Goal: Task Accomplishment & Management: Complete application form

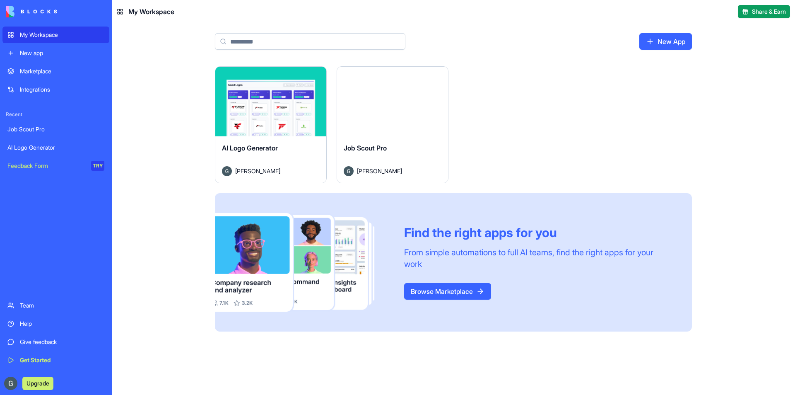
click at [687, 41] on link "New App" at bounding box center [666, 41] width 53 height 17
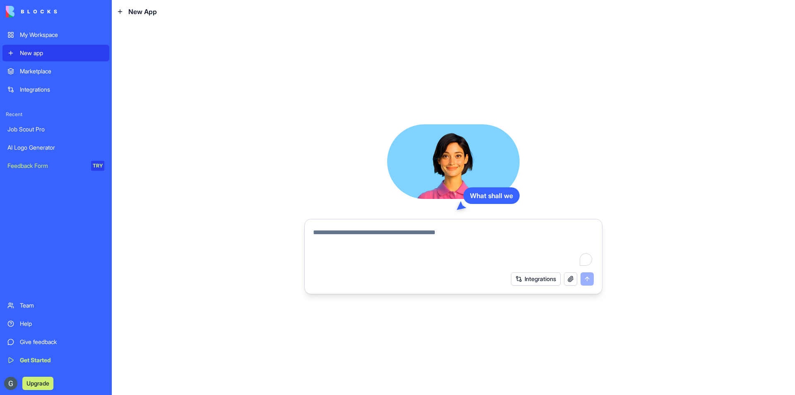
click at [439, 237] on textarea "To enrich screen reader interactions, please activate Accessibility in Grammarl…" at bounding box center [453, 247] width 281 height 40
type textarea "**********"
click at [372, 245] on textarea "To enrich screen reader interactions, please activate Accessibility in Grammarl…" at bounding box center [453, 247] width 281 height 40
paste textarea "**********"
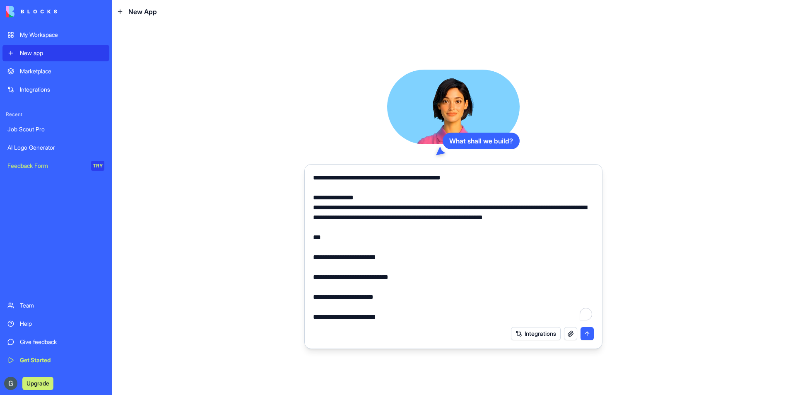
scroll to position [6283, 0]
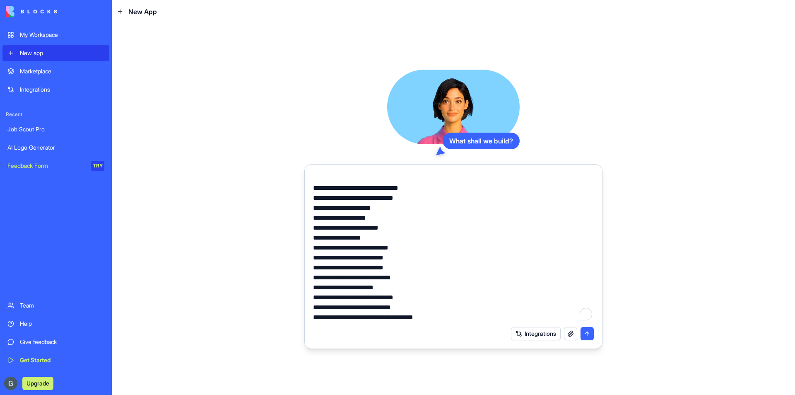
type textarea "**********"
click at [588, 338] on button "submit" at bounding box center [587, 333] width 13 height 13
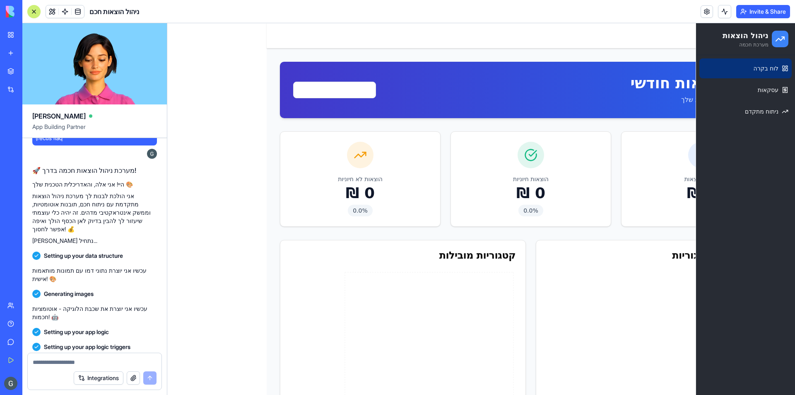
scroll to position [2728, 0]
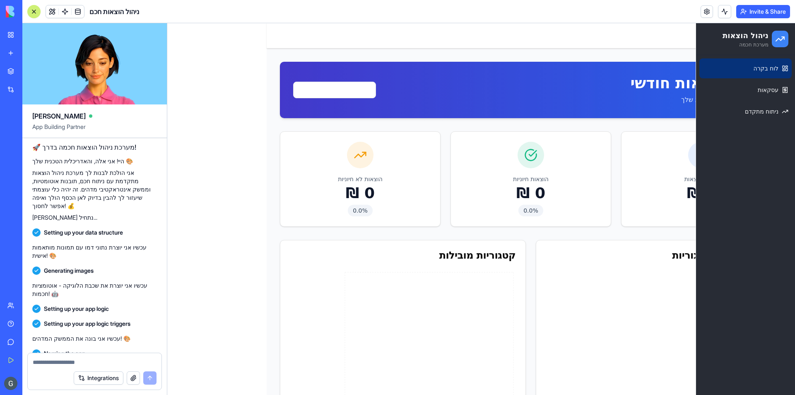
click at [655, 44] on div "Toggle Sidebar" at bounding box center [531, 35] width 529 height 25
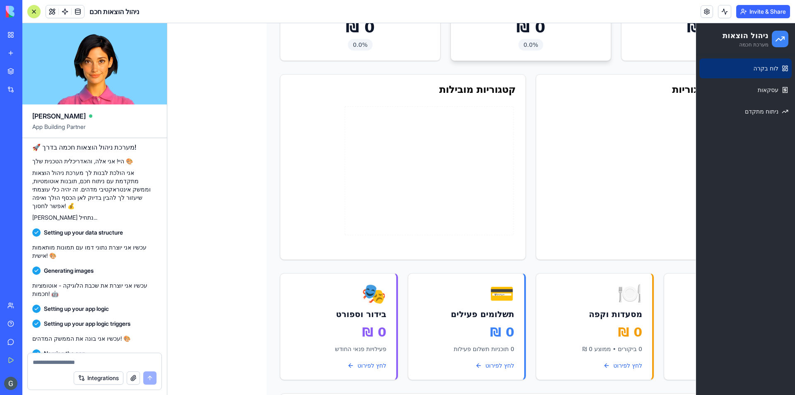
scroll to position [0, 0]
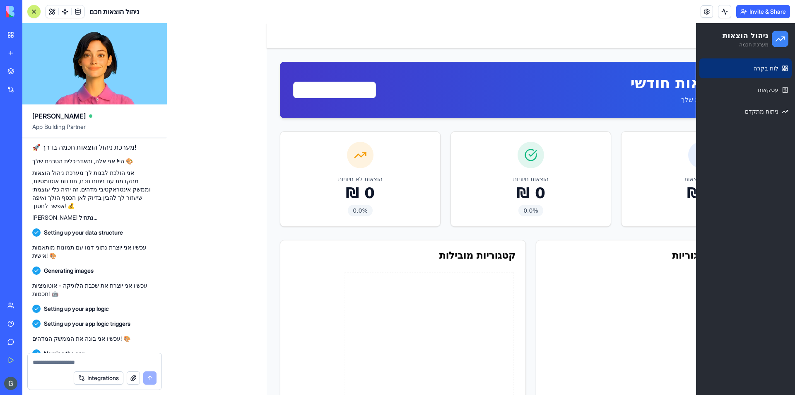
click at [136, 353] on form "Integrations" at bounding box center [94, 371] width 135 height 37
click at [137, 358] on div at bounding box center [95, 359] width 134 height 13
click at [77, 358] on div at bounding box center [95, 359] width 134 height 13
click at [80, 360] on textarea at bounding box center [95, 362] width 124 height 8
type textarea "***"
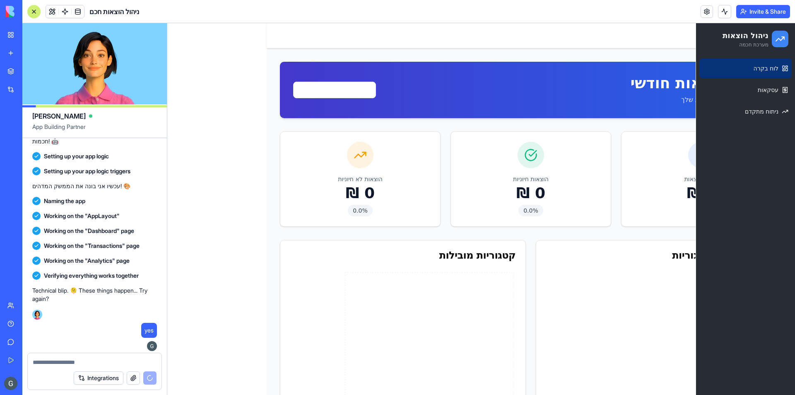
scroll to position [3116, 0]
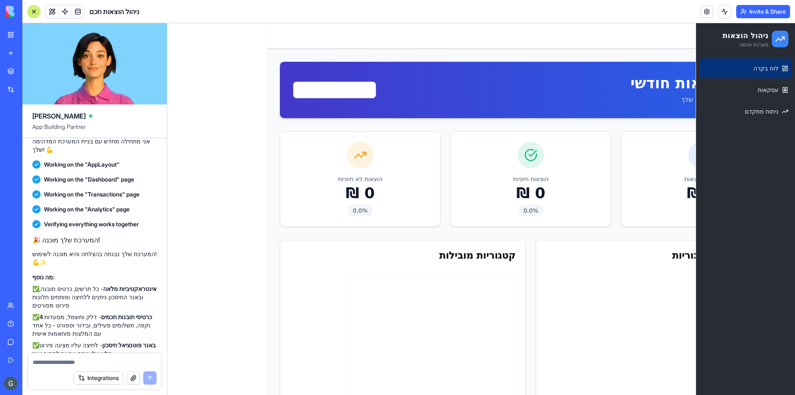
click at [31, 10] on div at bounding box center [34, 11] width 7 height 7
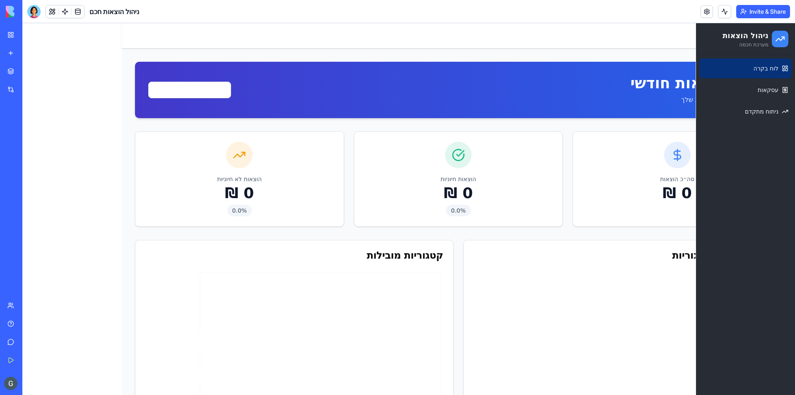
click at [203, 90] on html "ניהול הוצאות מערכת חכמה לוח בקרה עסקאות ניתוח מתקדם Toggle Sidebar ניתוח הוצאות…" at bounding box center [408, 358] width 773 height 670
click at [280, 75] on html "ניהול הוצאות מערכת חכמה לוח בקרה עסקאות ניתוח מתקדם Toggle Sidebar ניתוח הוצאות…" at bounding box center [408, 358] width 773 height 670
click at [757, 85] on link "עסקאות" at bounding box center [746, 90] width 92 height 20
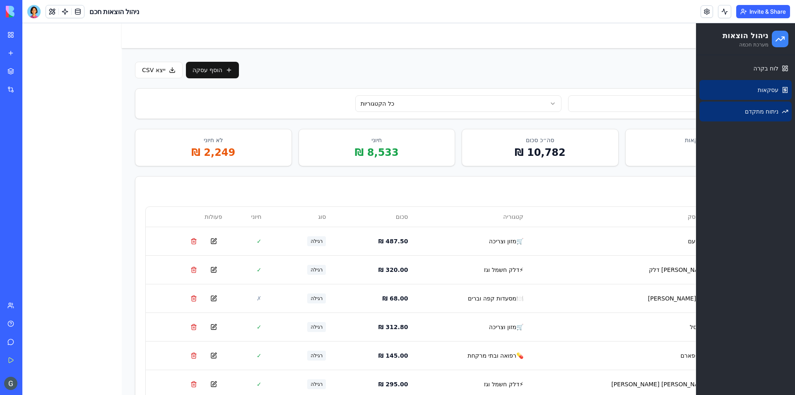
click at [748, 110] on span "ניתוח מתקדם" at bounding box center [762, 111] width 34 height 8
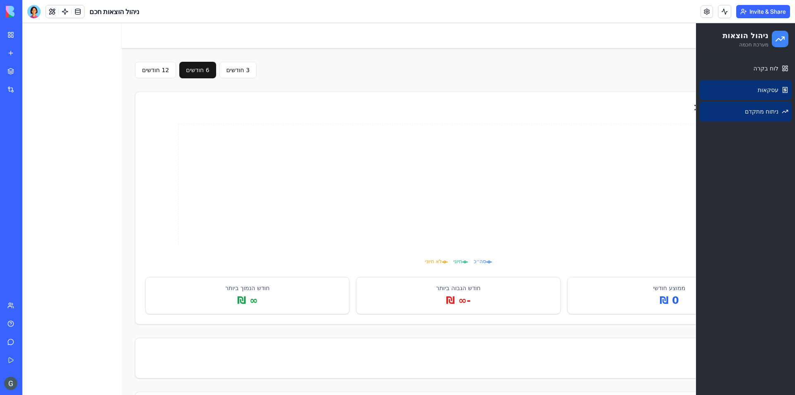
click at [761, 94] on link "עסקאות" at bounding box center [746, 90] width 92 height 20
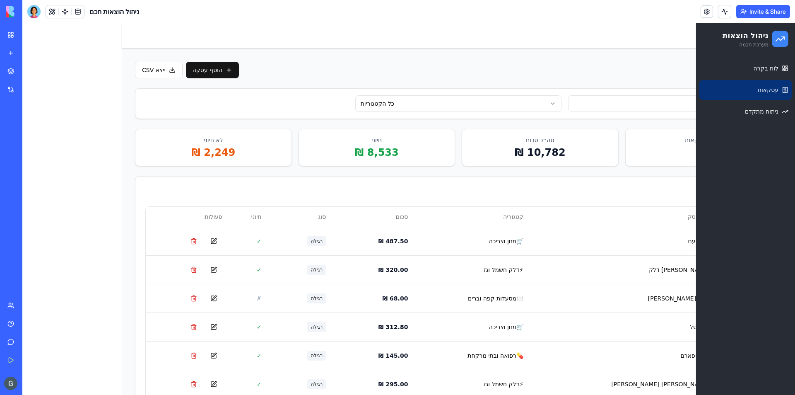
click at [636, 104] on input at bounding box center [671, 103] width 207 height 17
click at [611, 90] on div "כל הקטגוריות" at bounding box center [458, 104] width 646 height 30
click at [735, 73] on link "לוח בקרה" at bounding box center [746, 68] width 92 height 20
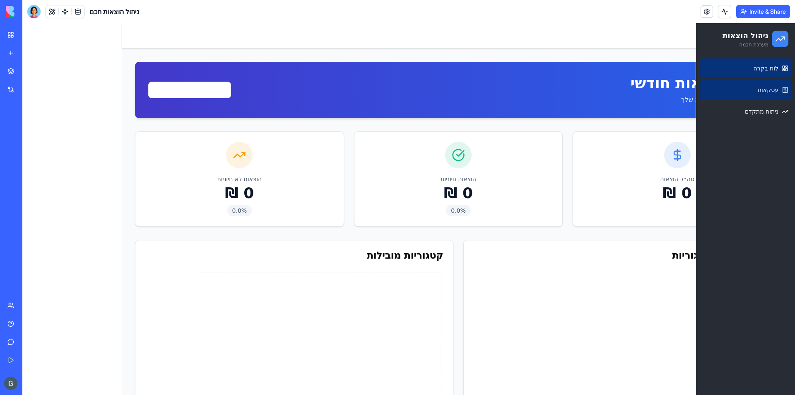
click at [766, 89] on span "עסקאות" at bounding box center [768, 90] width 21 height 8
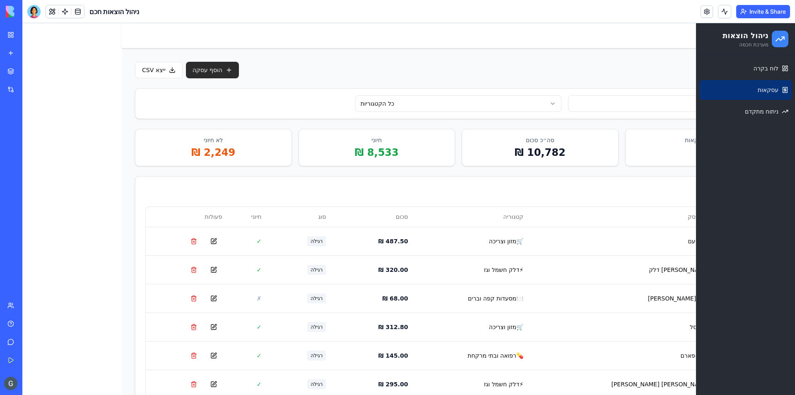
click at [227, 74] on button "הוסף עסקה" at bounding box center [212, 70] width 53 height 17
click at [36, 10] on div at bounding box center [33, 11] width 13 height 13
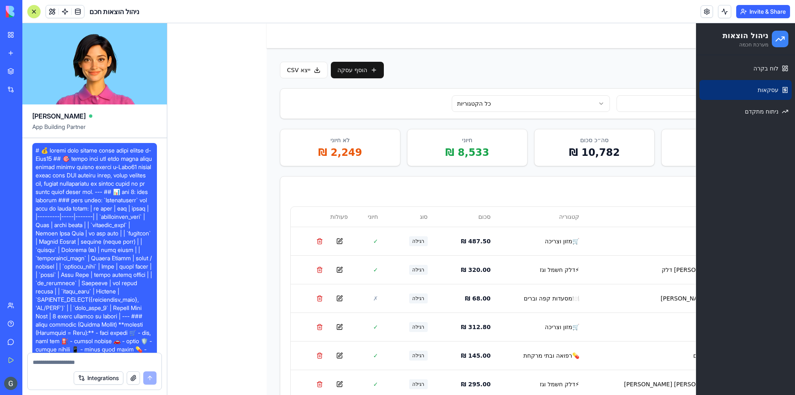
scroll to position [3116, 0]
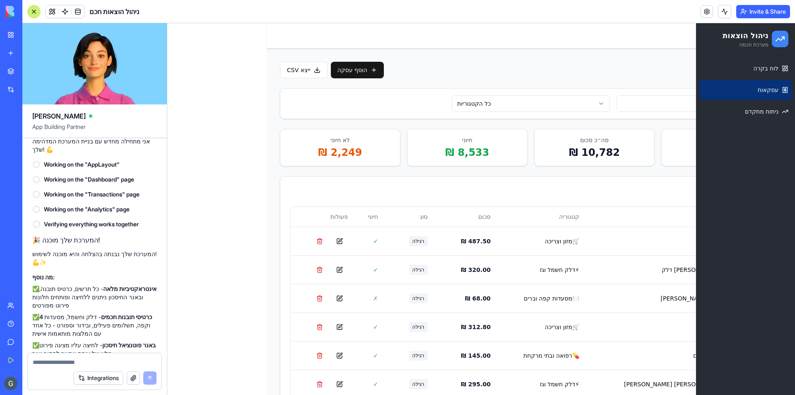
type textarea "*"
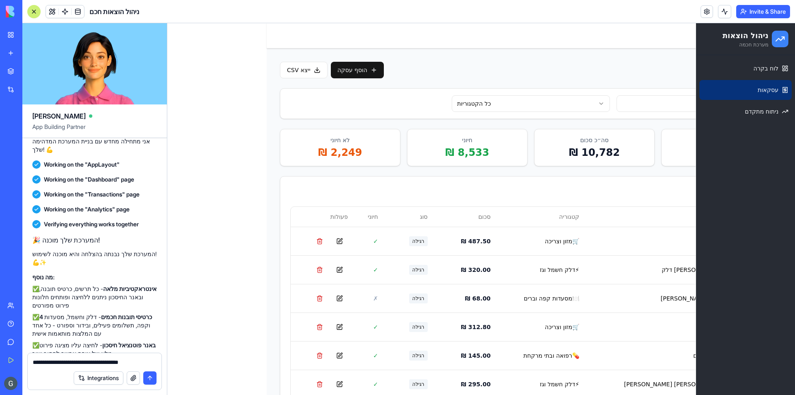
type textarea "**********"
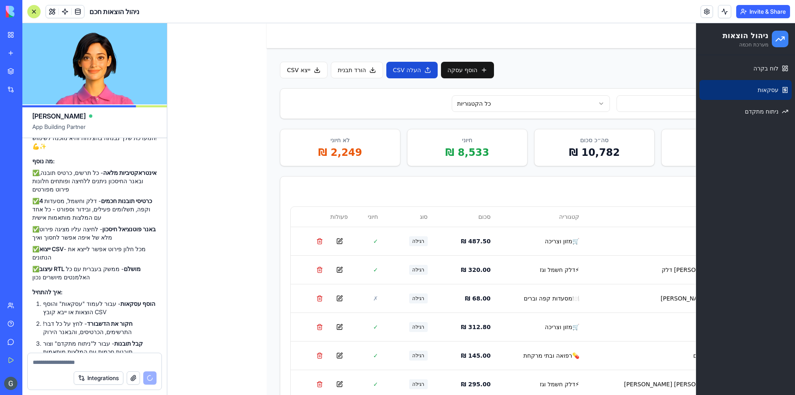
scroll to position [3631, 0]
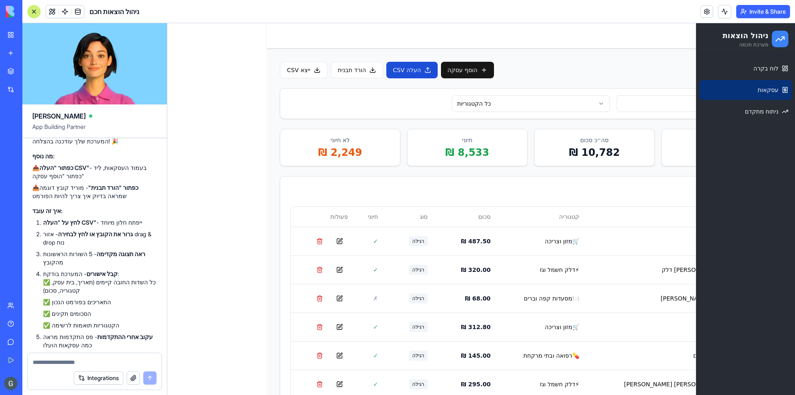
click at [413, 71] on button "העלה CSV" at bounding box center [412, 70] width 51 height 17
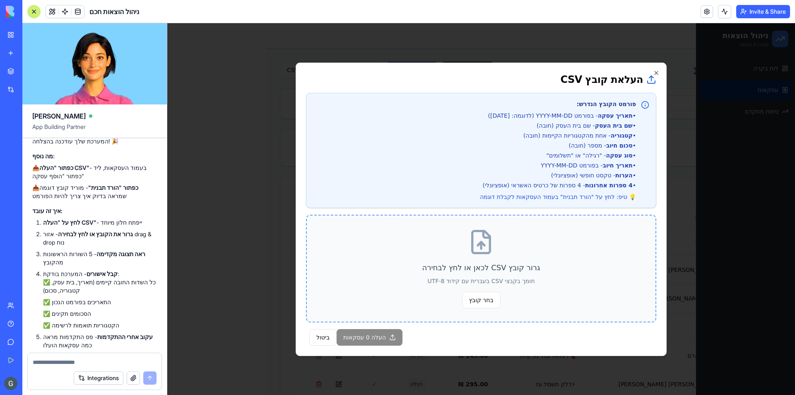
click at [484, 271] on p "גרור קובץ CSV לכאן או לחץ לבחירה" at bounding box center [481, 268] width 322 height 12
click at [486, 298] on span "בחר קובץ" at bounding box center [481, 300] width 39 height 17
click at [167, 23] on input "בחר קובץ" at bounding box center [167, 23] width 0 height 0
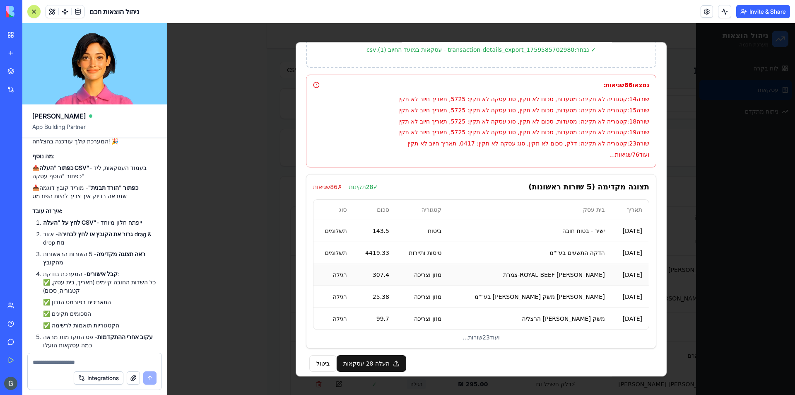
scroll to position [254, 0]
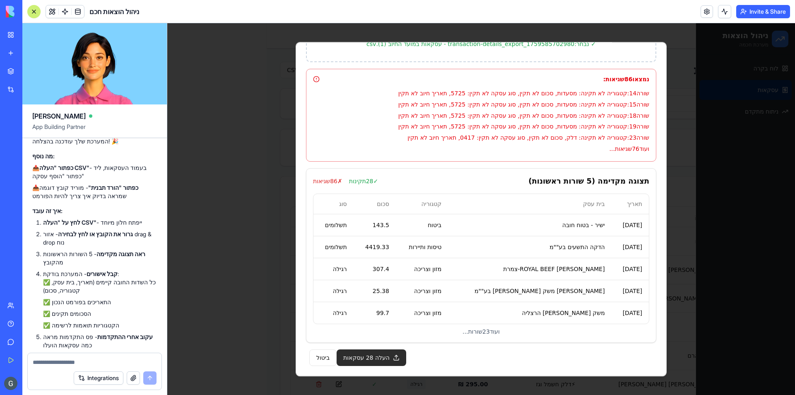
click at [396, 358] on button "העלה 28 עסקאות" at bounding box center [372, 357] width 70 height 17
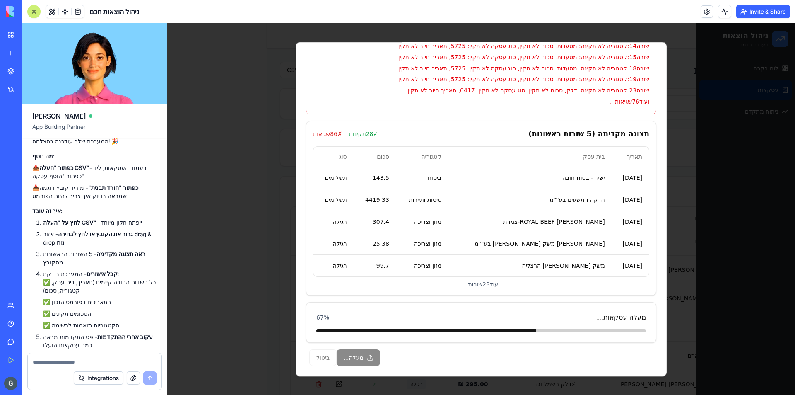
scroll to position [0, 0]
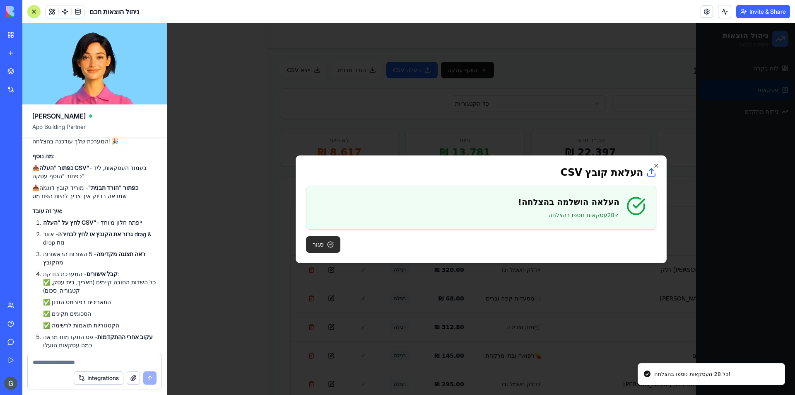
click at [331, 248] on button "סגור" at bounding box center [323, 244] width 34 height 17
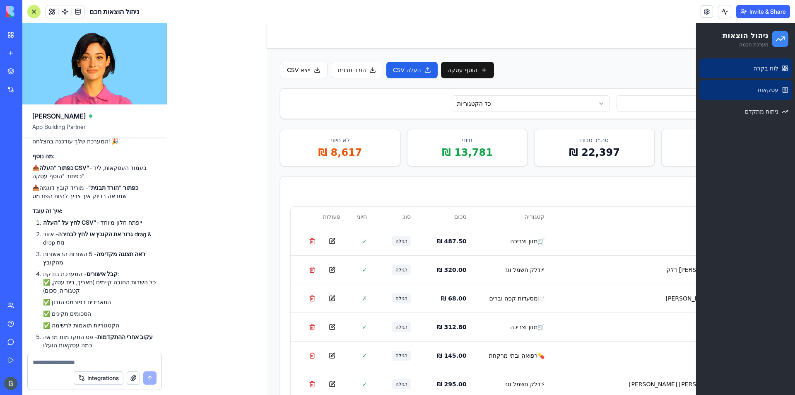
click at [756, 72] on span "לוח בקרה" at bounding box center [766, 68] width 25 height 8
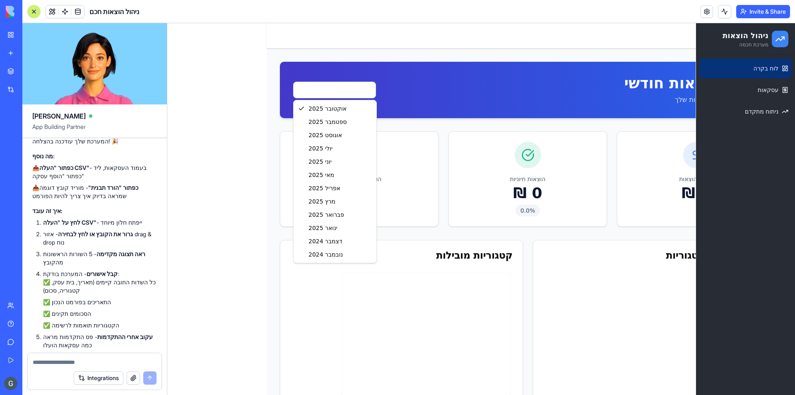
click at [337, 91] on html "ניהול הוצאות מערכת חכמה לוח בקרה עסקאות ניתוח מתקדם Toggle Sidebar ניתוח הוצאות…" at bounding box center [481, 358] width 628 height 670
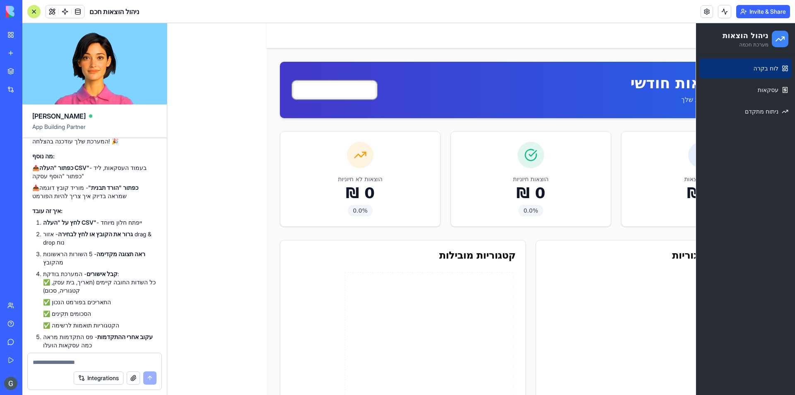
click at [371, 84] on html "ניהול הוצאות מערכת חכמה לוח בקרה עסקאות ניתוח מתקדם Toggle Sidebar ניתוח הוצאות…" at bounding box center [481, 358] width 628 height 670
click at [765, 39] on div "ניהול הוצאות מערכת חכמה" at bounding box center [746, 39] width 86 height 18
